Goal: Task Accomplishment & Management: Manage account settings

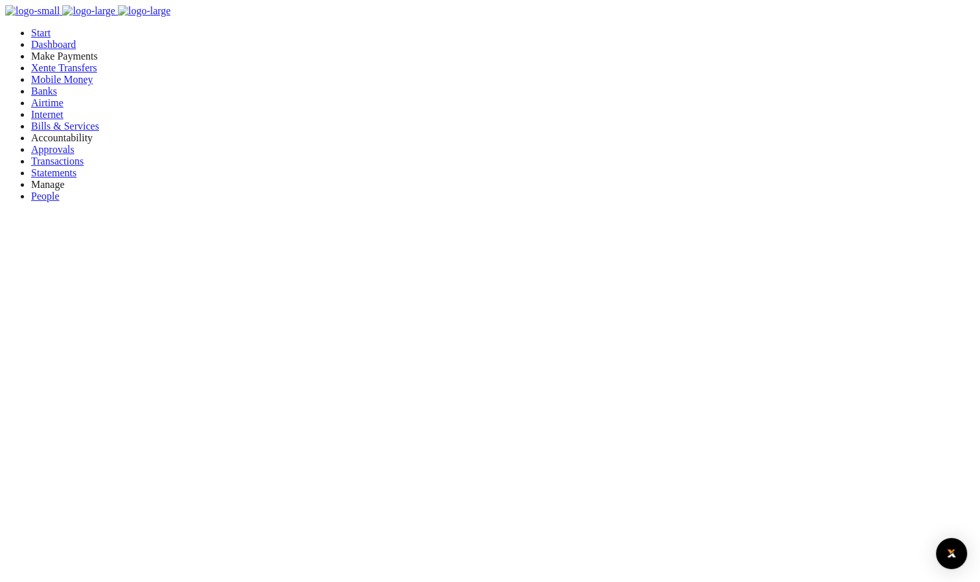
scroll to position [172, 190]
click at [49, 132] on span "Bills & Services" at bounding box center [65, 126] width 68 height 11
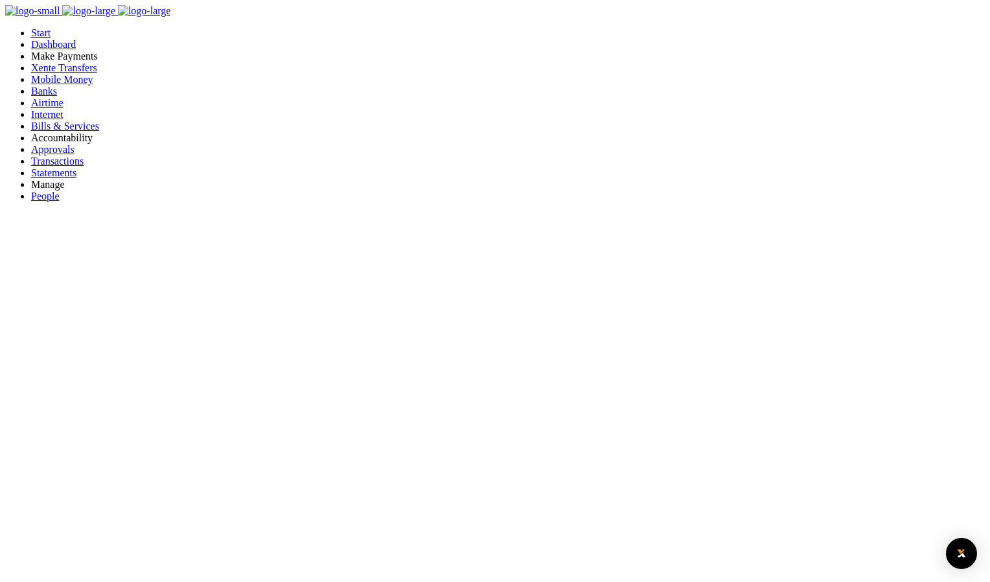
type input "21325575"
select select "KAMPALA"
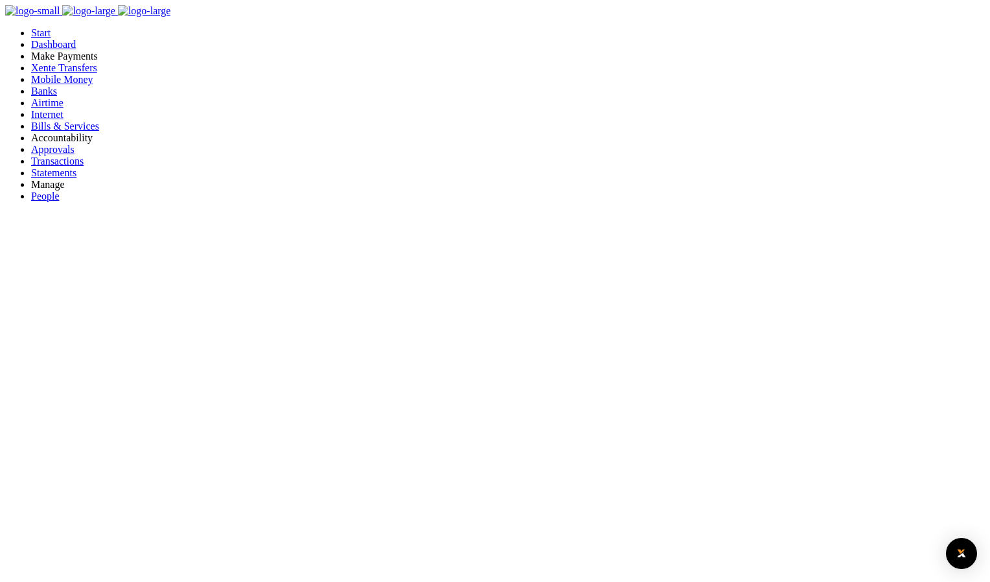
type input "21325575"
type input "CHARLES LWANGA LUTAAYA (6)"
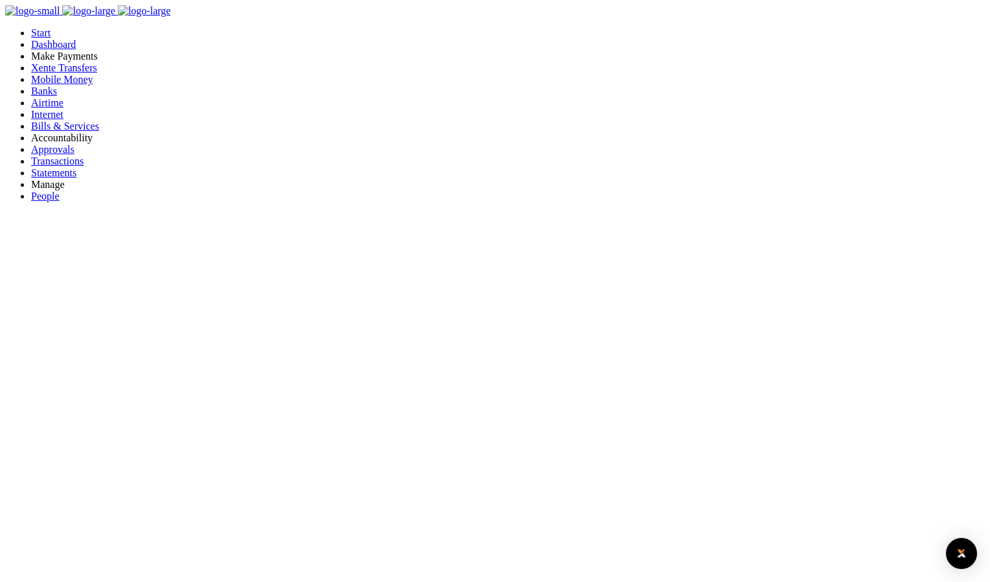
type input "785958670"
type input "TEST"
drag, startPoint x: 311, startPoint y: 196, endPoint x: 404, endPoint y: 196, distance: 93.3
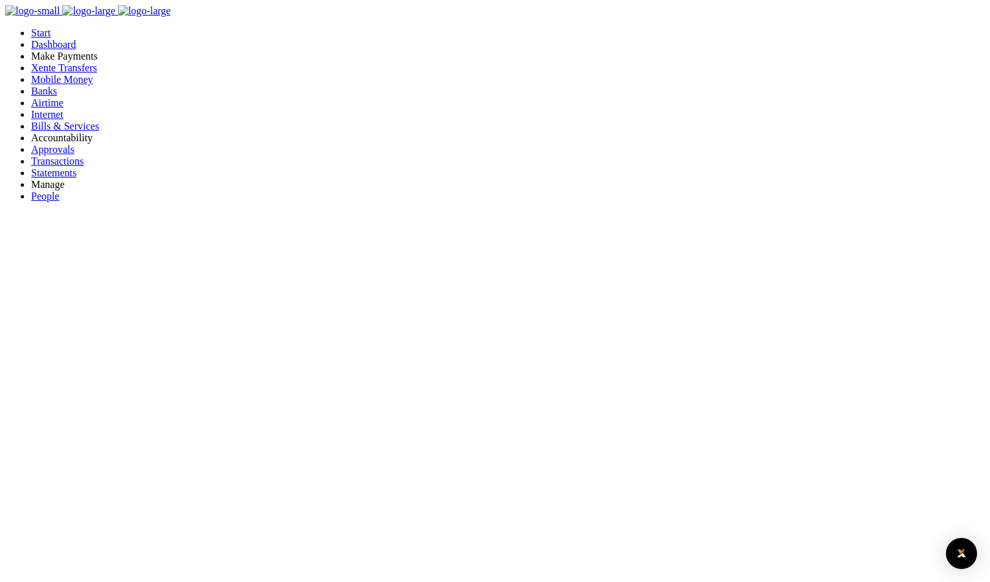
select select
drag, startPoint x: 337, startPoint y: 211, endPoint x: 523, endPoint y: 194, distance: 186.8
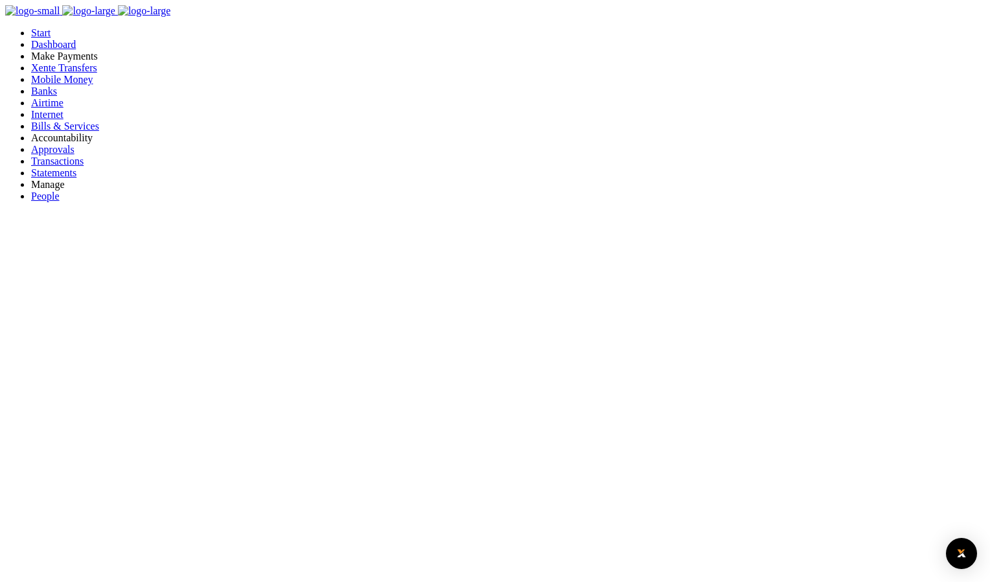
drag, startPoint x: 494, startPoint y: 203, endPoint x: 325, endPoint y: 211, distance: 169.3
drag, startPoint x: 325, startPoint y: 211, endPoint x: 496, endPoint y: 223, distance: 172.1
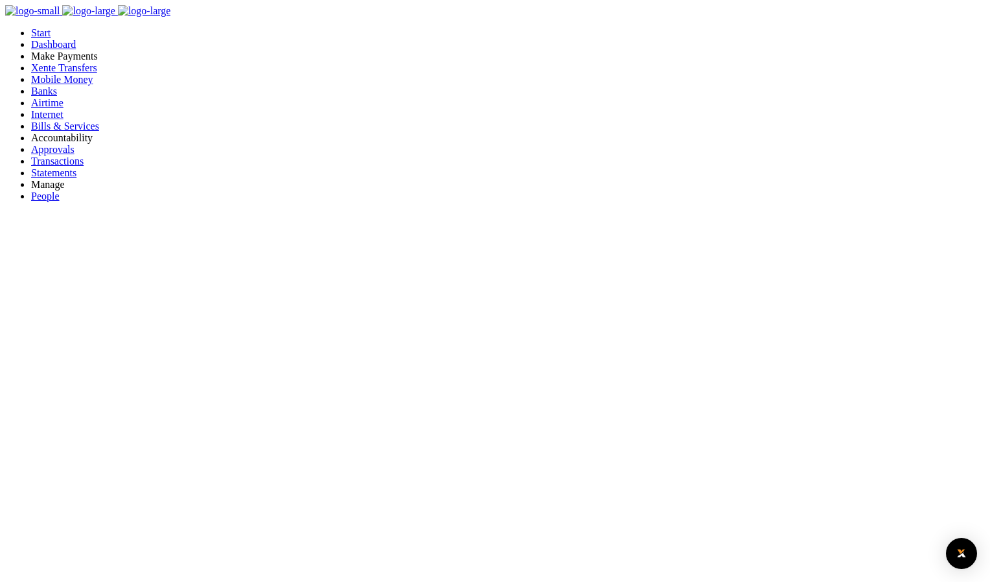
click at [65, 73] on span "Xente Transfers" at bounding box center [64, 67] width 66 height 11
select select
click at [42, 85] on span "Mobile Money" at bounding box center [62, 79] width 62 height 11
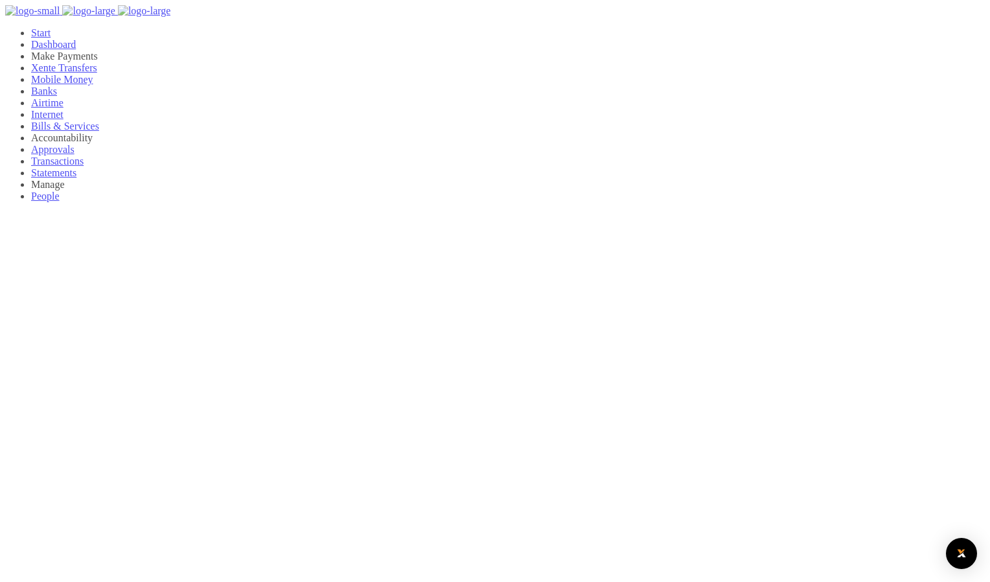
select select
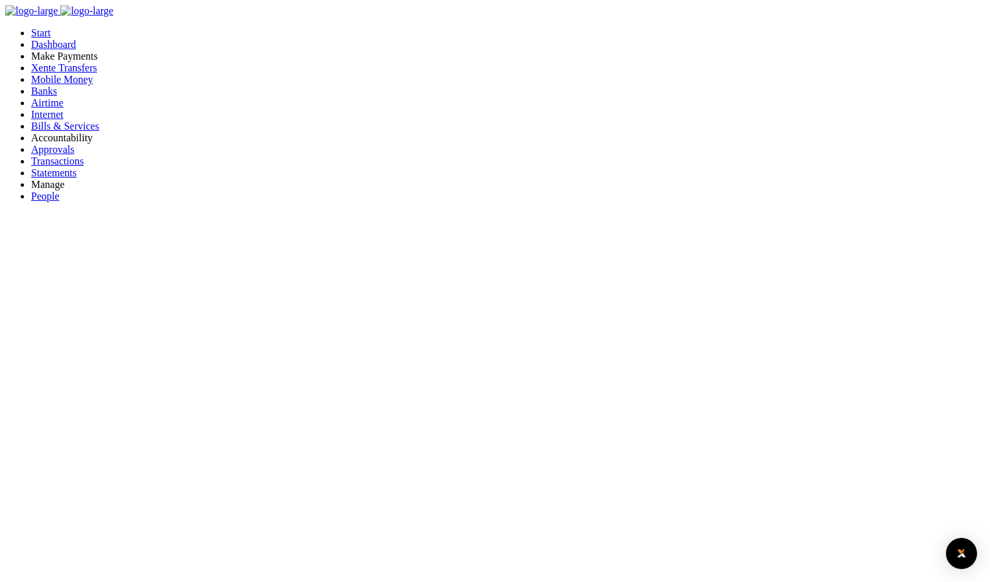
click at [49, 132] on span "Bills & Services" at bounding box center [65, 126] width 68 height 11
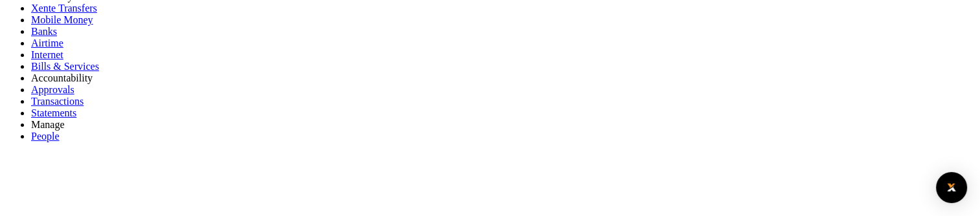
scroll to position [130, 0]
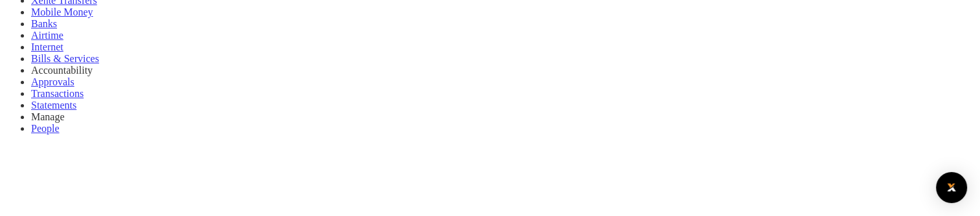
scroll to position [130, 0]
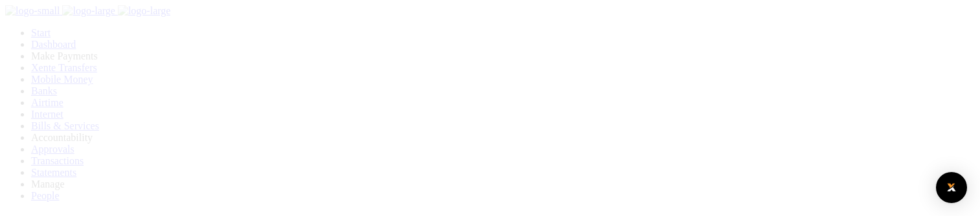
scroll to position [130, 0]
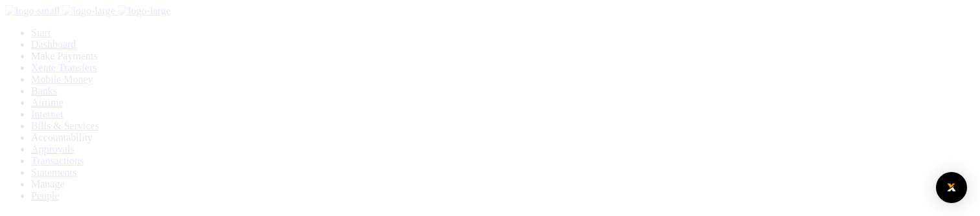
scroll to position [130, 0]
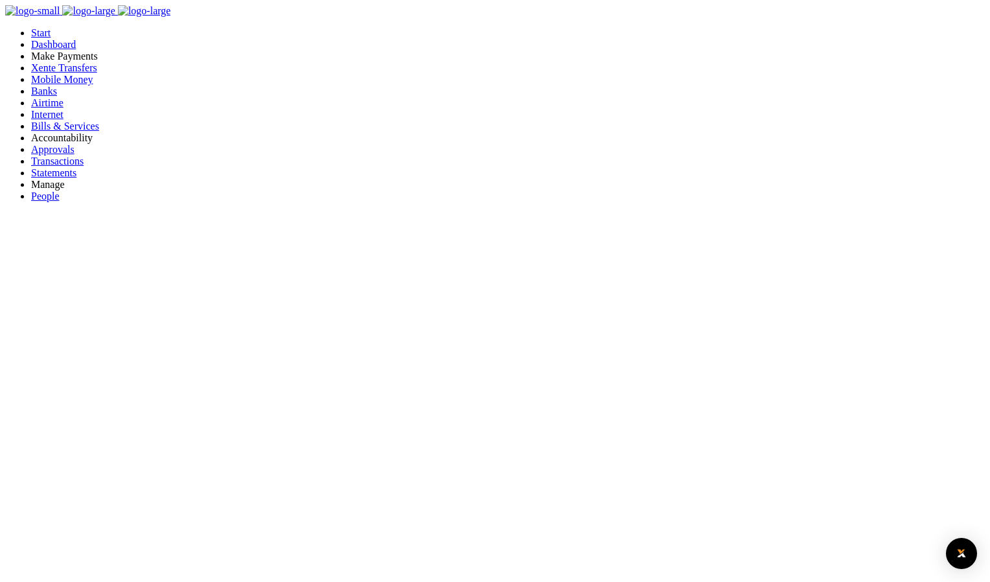
type input "04239760277"
drag, startPoint x: 692, startPoint y: 203, endPoint x: 706, endPoint y: 198, distance: 14.6
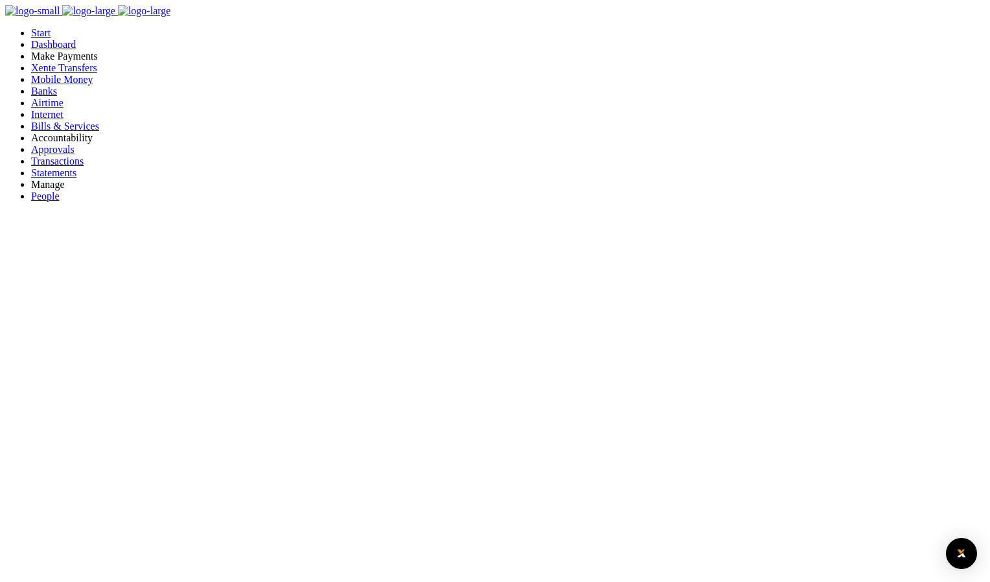
select select "PREPAID"
type input "04239760277"
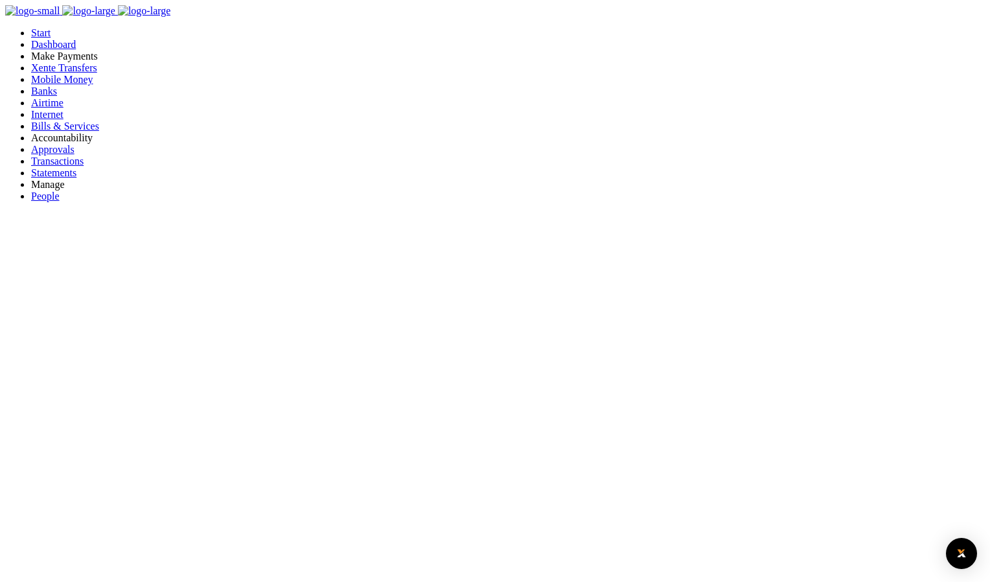
type input "[PERSON_NAME] 4 NANTALE"
type input "PREPAID"
drag, startPoint x: 504, startPoint y: 196, endPoint x: 495, endPoint y: 201, distance: 10.4
type input "04239760277"
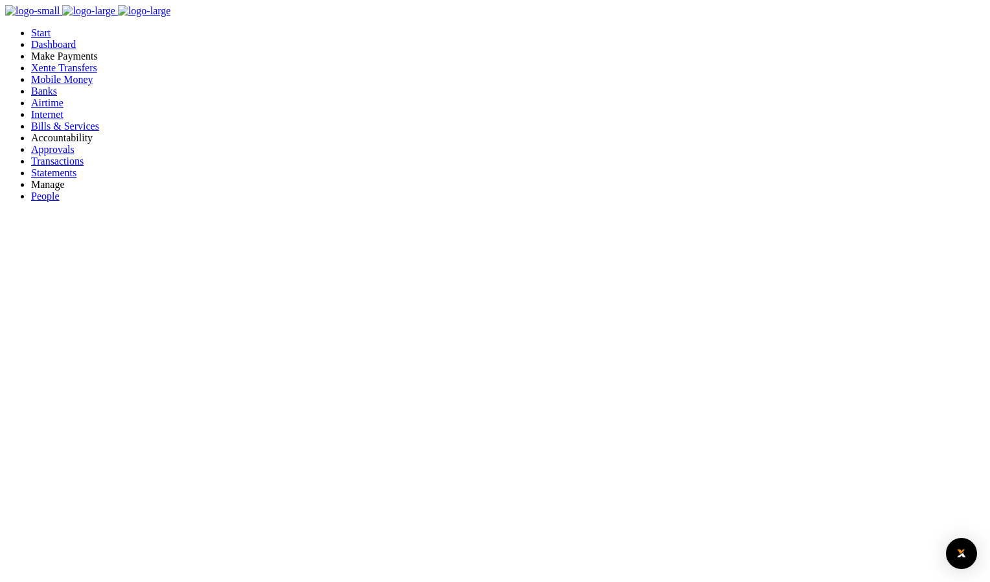
drag, startPoint x: 679, startPoint y: 201, endPoint x: 678, endPoint y: 214, distance: 13.0
select select "PREPAID"
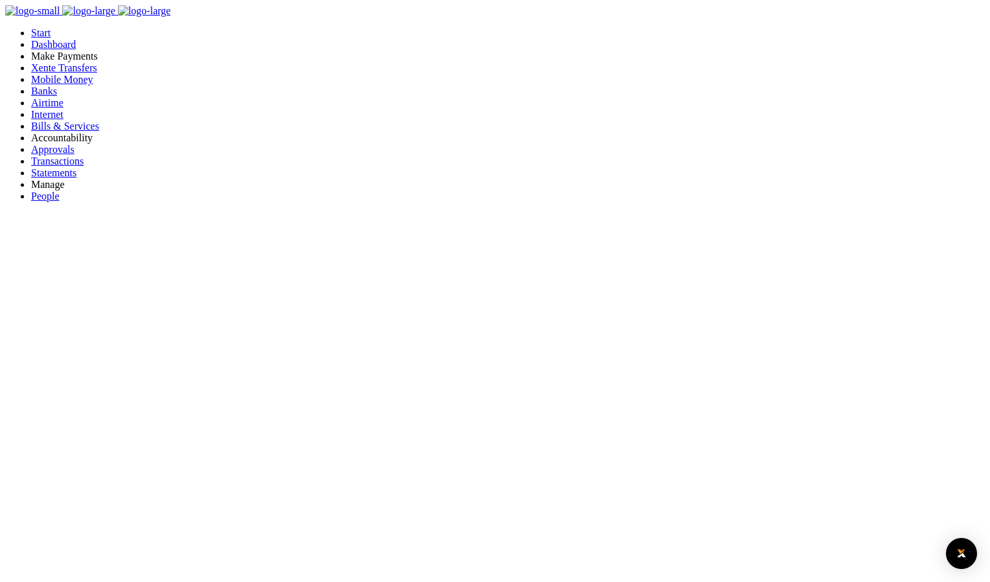
type input "04239760277"
type input "REBECCA 4 NANTALE"
type input "PREPAID"
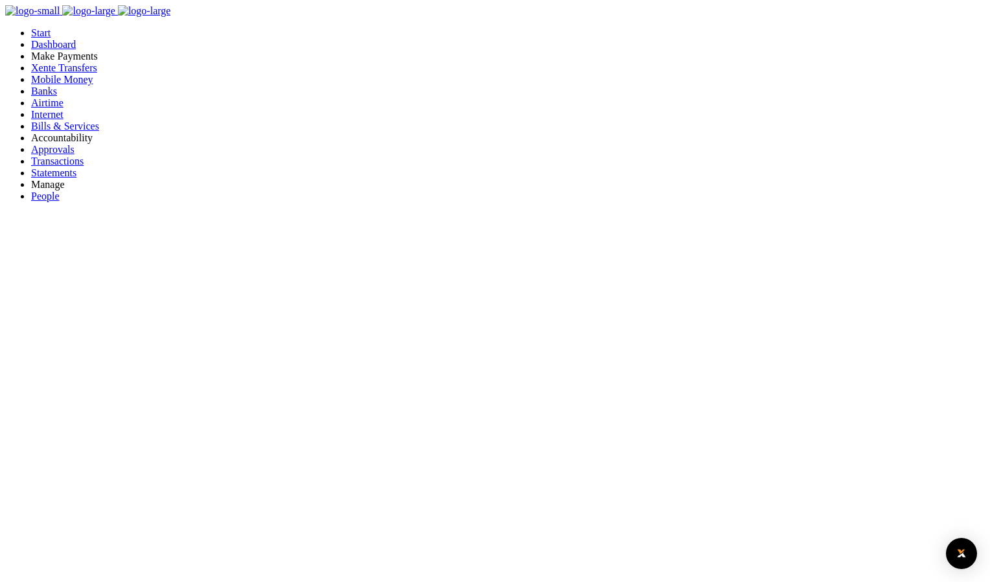
type input "785958670"
type input "TEST"
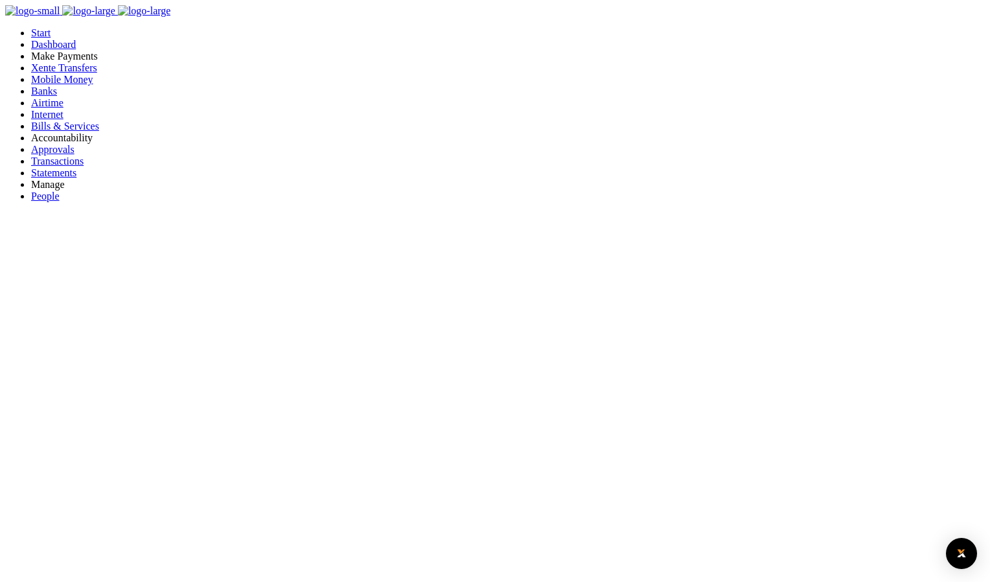
click at [51, 73] on span "Xente Transfers" at bounding box center [64, 67] width 66 height 11
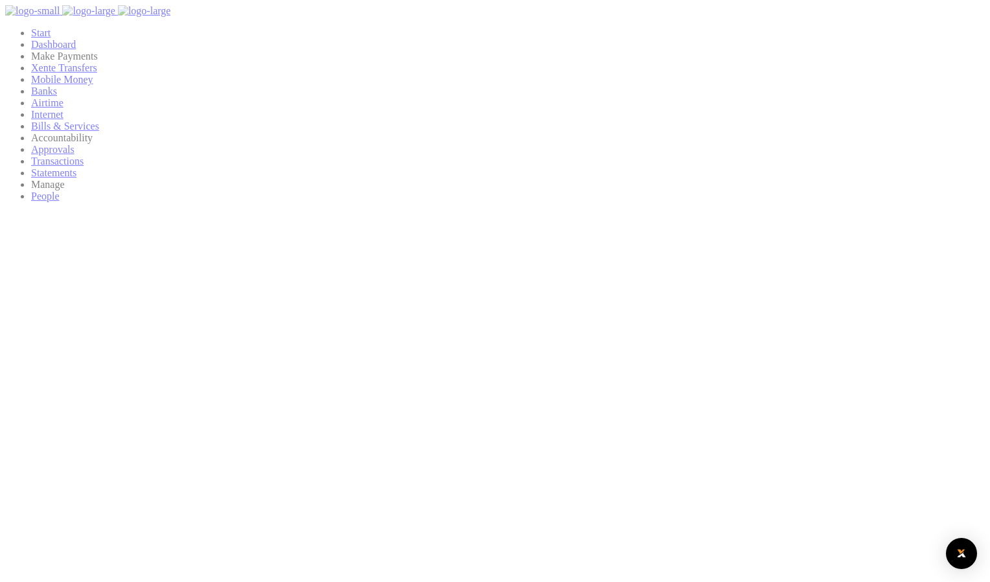
select select
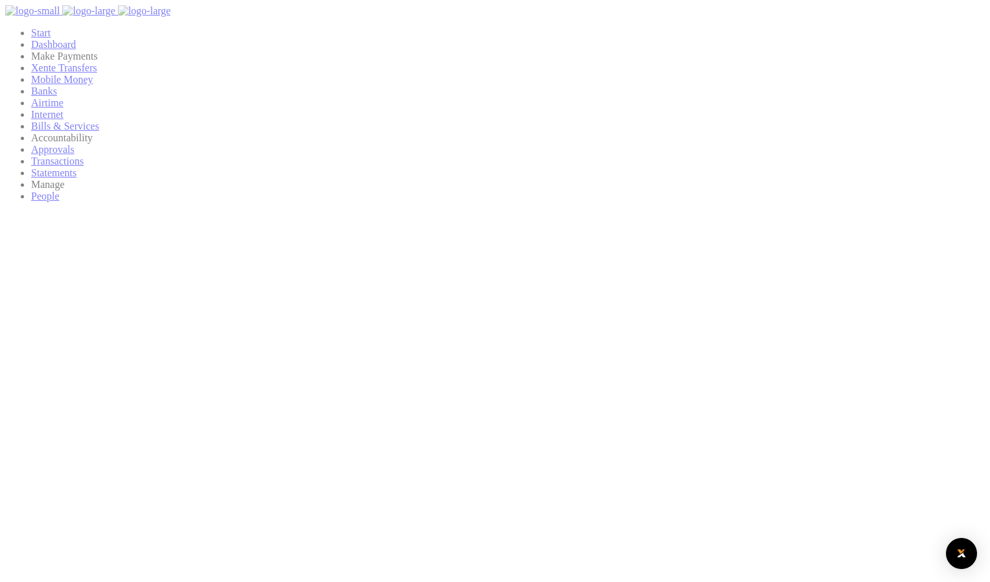
select select
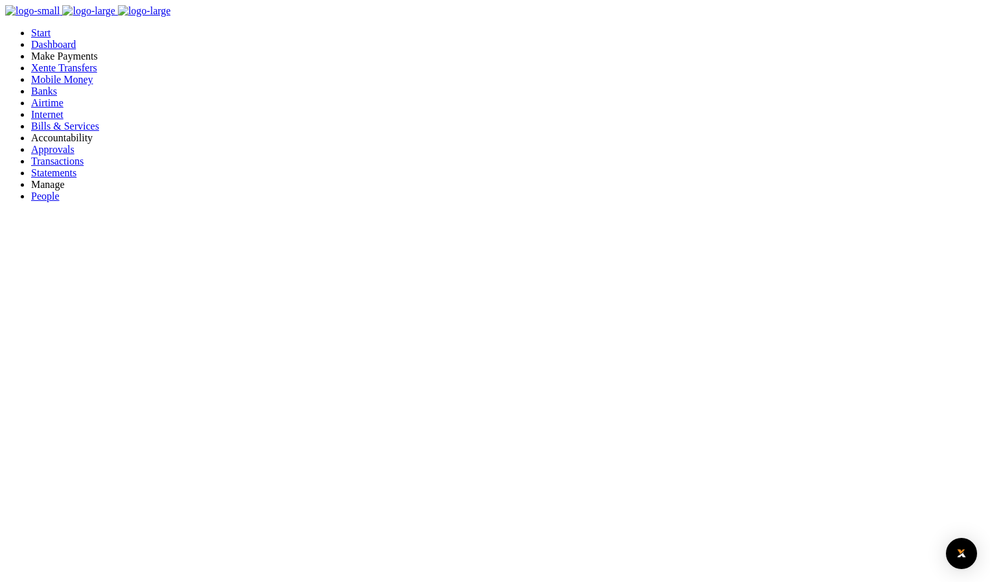
click at [41, 155] on span "Approvals" at bounding box center [52, 149] width 43 height 11
